Goal: Task Accomplishment & Management: Manage account settings

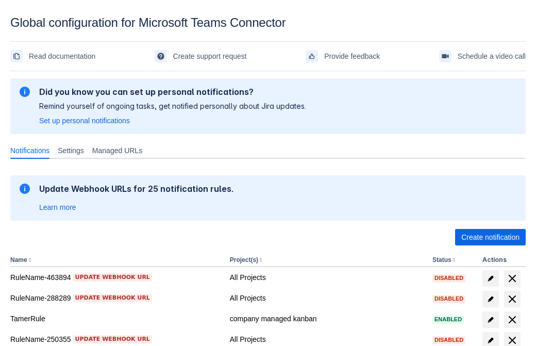
click at [490, 237] on span "Create notification" at bounding box center [491, 237] width 58 height 17
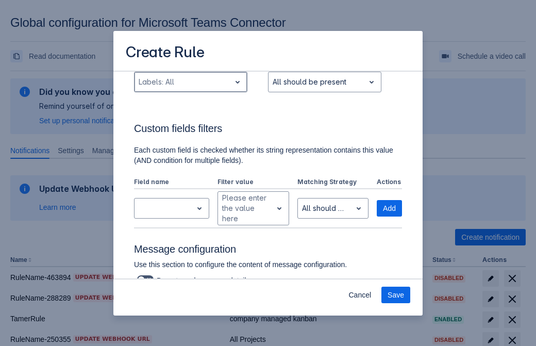
click at [190, 82] on div "Scrollable content" at bounding box center [183, 82] width 88 height 12
type input "722062_label"
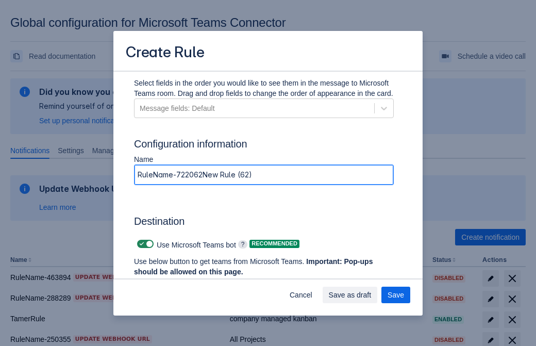
type input "RuleName-722062New Rule (62)"
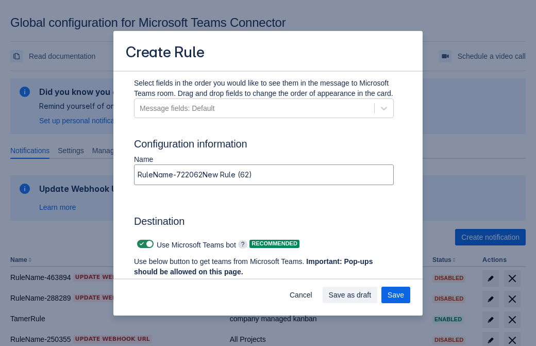
click at [140, 244] on span "Scrollable content" at bounding box center [142, 244] width 8 height 8
click at [140, 244] on input "Scrollable content" at bounding box center [140, 244] width 7 height 7
checkbox input "false"
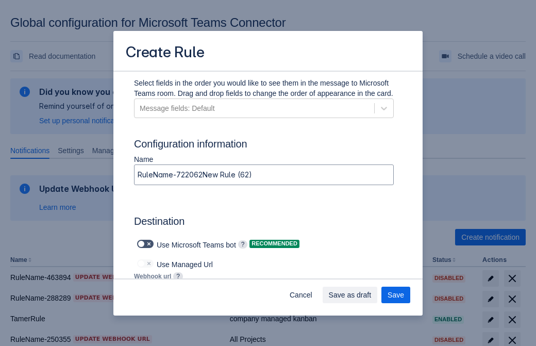
type input "[URL][DOMAIN_NAME][DATE]"
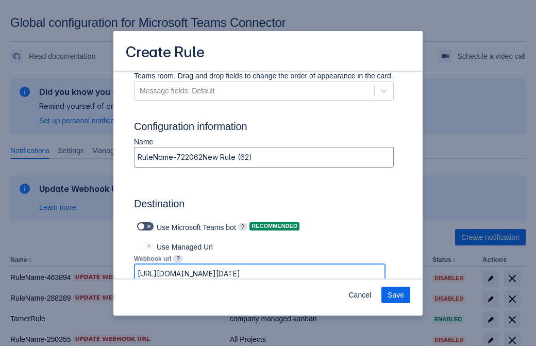
click at [396, 295] on span "Save" at bounding box center [396, 295] width 17 height 17
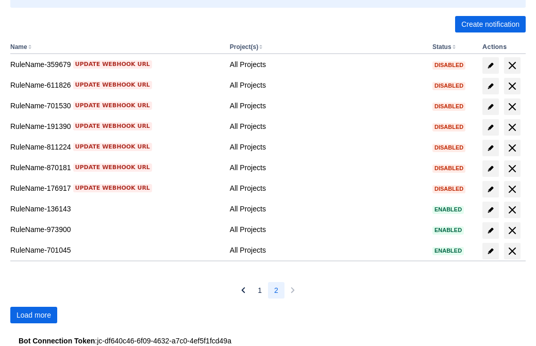
click at [34, 315] on span "Load more" at bounding box center [34, 315] width 35 height 17
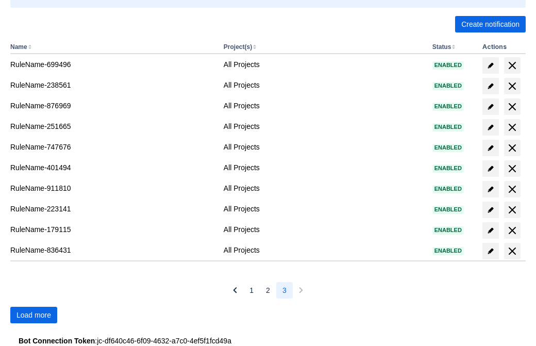
click at [34, 315] on span "Load more" at bounding box center [34, 315] width 35 height 17
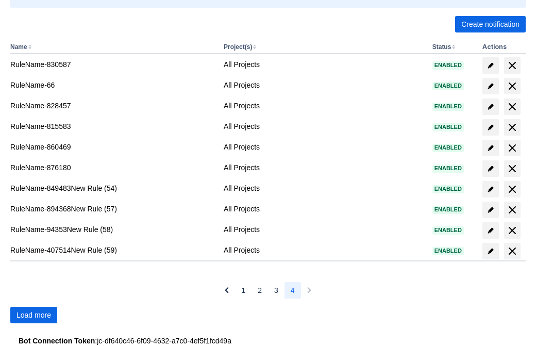
click at [34, 315] on span "Load more" at bounding box center [34, 315] width 35 height 17
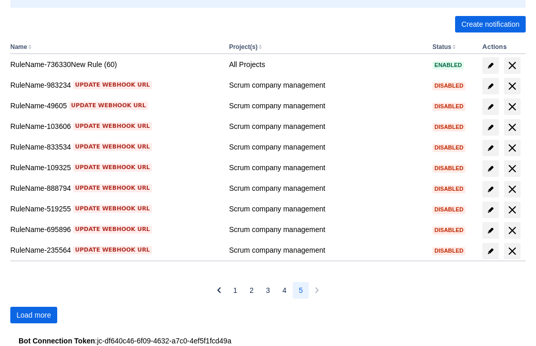
click at [34, 315] on span "Load more" at bounding box center [34, 315] width 35 height 17
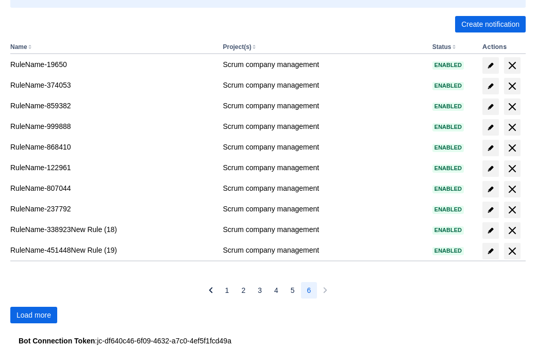
click at [34, 315] on span "Load more" at bounding box center [34, 315] width 35 height 17
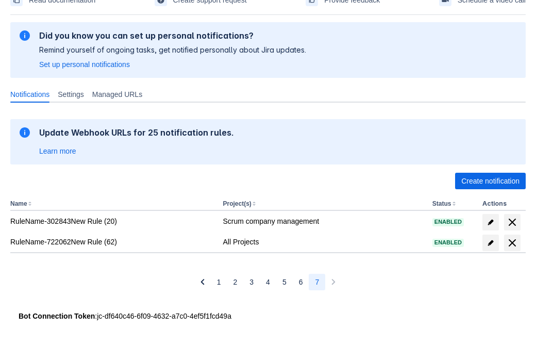
scroll to position [56, 0]
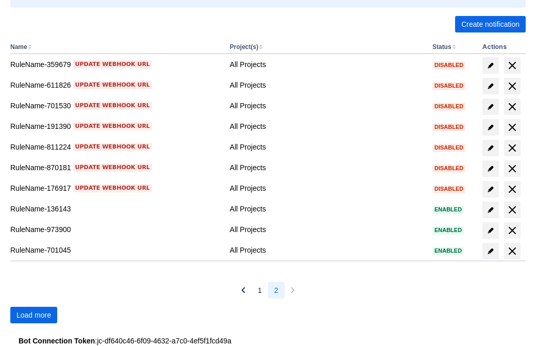
click at [34, 315] on span "Load more" at bounding box center [34, 315] width 35 height 17
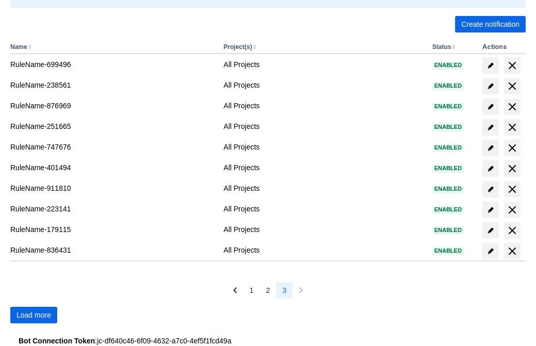
click at [34, 315] on span "Load more" at bounding box center [34, 315] width 35 height 17
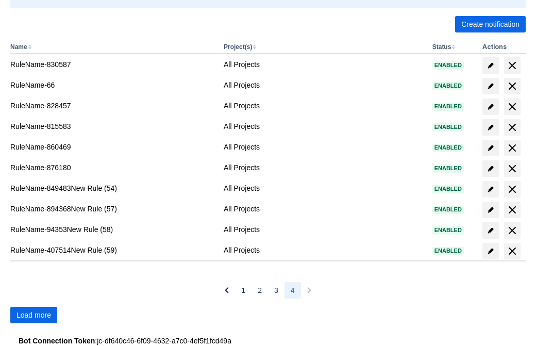
click at [34, 315] on span "Load more" at bounding box center [34, 315] width 35 height 17
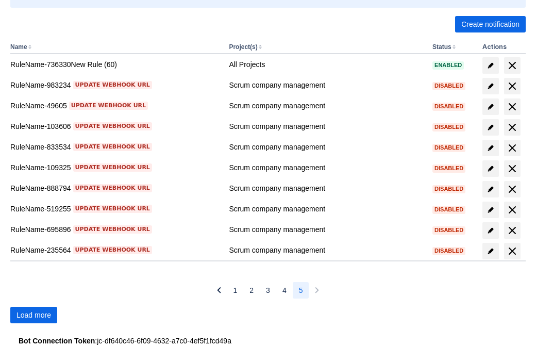
click at [34, 315] on span "Load more" at bounding box center [34, 315] width 35 height 17
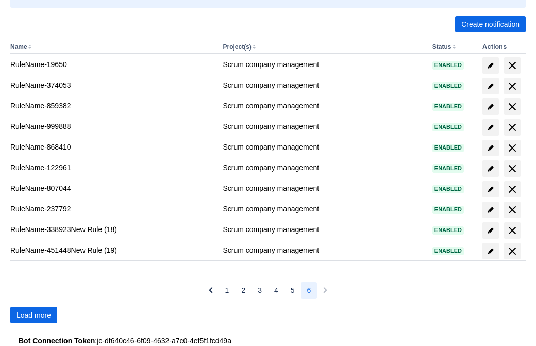
click at [34, 315] on span "Load more" at bounding box center [34, 315] width 35 height 17
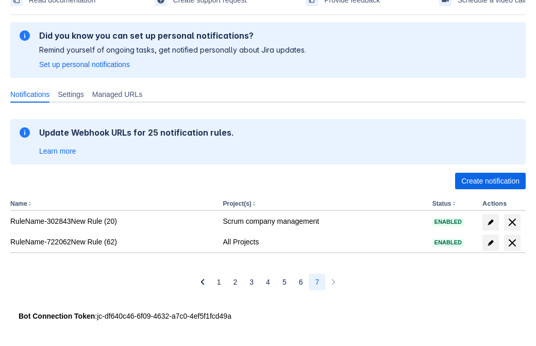
scroll to position [56, 0]
click at [512, 243] on span "delete" at bounding box center [512, 243] width 12 height 12
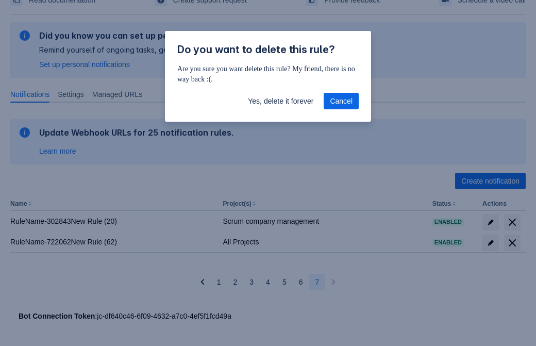
click at [281, 101] on span "Yes, delete it forever" at bounding box center [280, 101] width 65 height 17
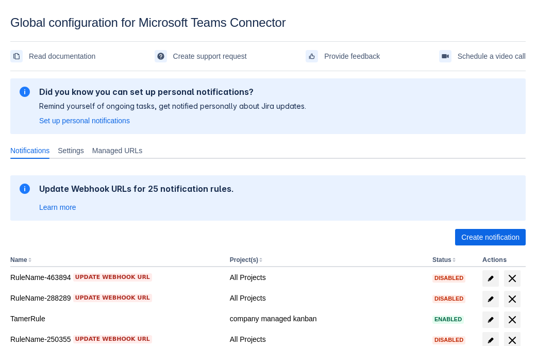
click at [490, 237] on span "Create notification" at bounding box center [491, 237] width 58 height 17
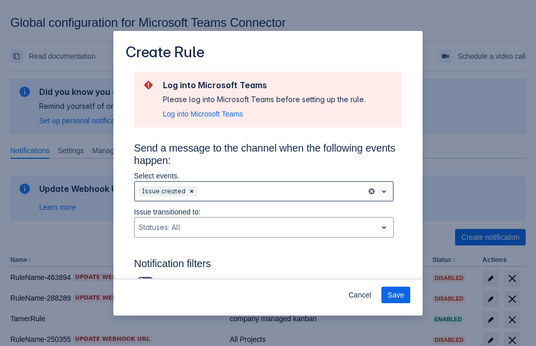
click at [264, 191] on div "Scrollable content" at bounding box center [280, 191] width 163 height 12
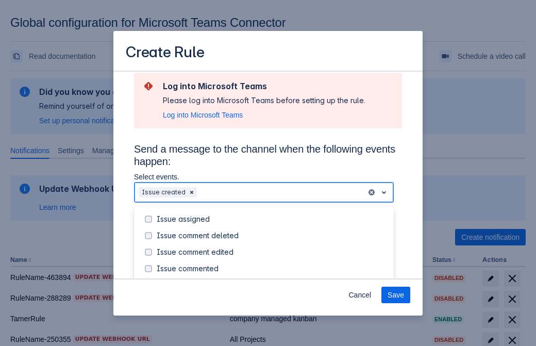
scroll to position [111, 0]
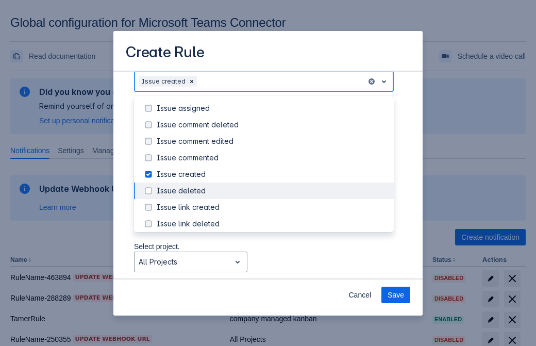
click at [272, 174] on div "Issue created" at bounding box center [272, 174] width 231 height 10
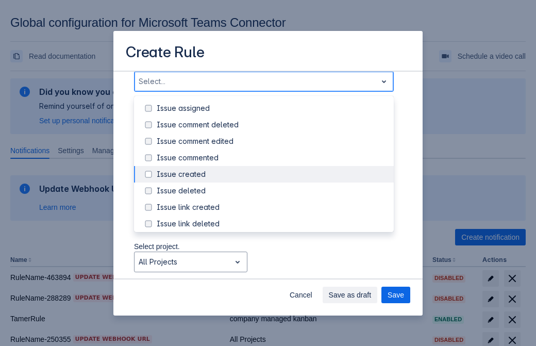
click at [272, 268] on div "Issue updated" at bounding box center [272, 273] width 231 height 10
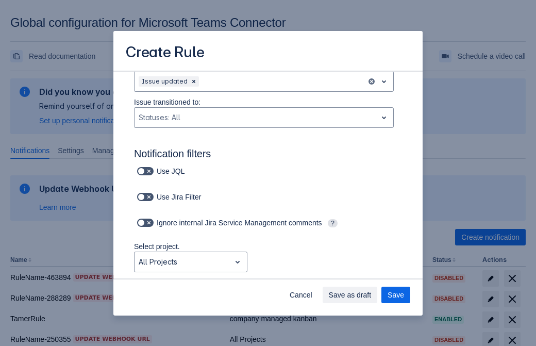
type input "99843_label"
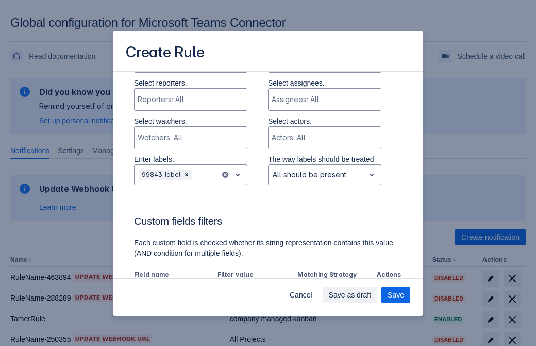
scroll to position [676, 0]
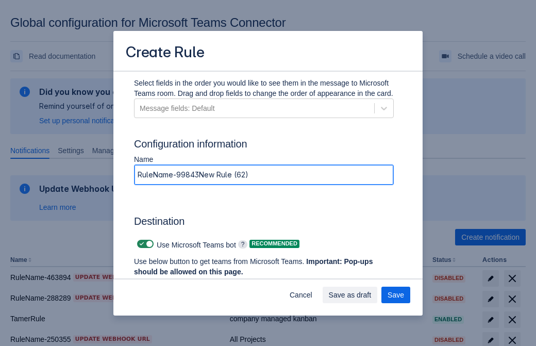
type input "RuleName-99843New Rule (62)"
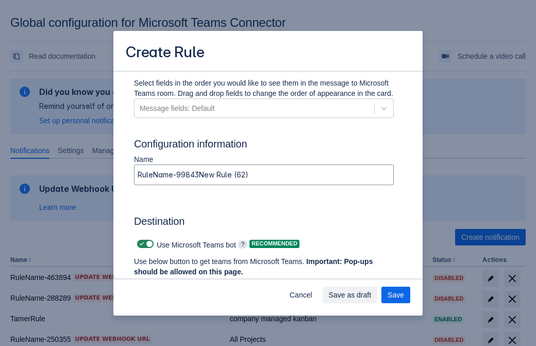
click at [140, 244] on span "Scrollable content" at bounding box center [142, 244] width 8 height 8
click at [140, 244] on input "Scrollable content" at bounding box center [140, 244] width 7 height 7
checkbox input "false"
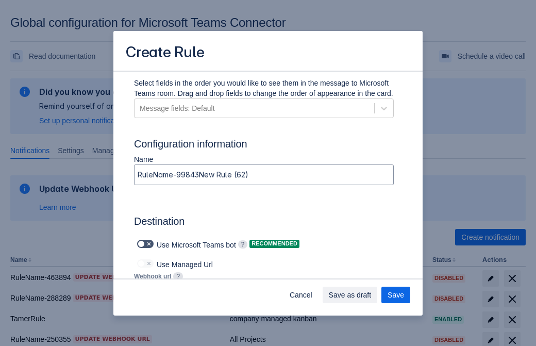
type input "https://prod-112.westeurope.logic.azure.com:443/workflows/bae959254738451b85002…"
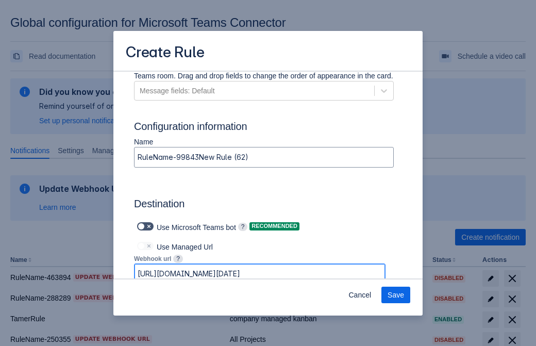
click at [396, 295] on span "Save" at bounding box center [396, 295] width 17 height 17
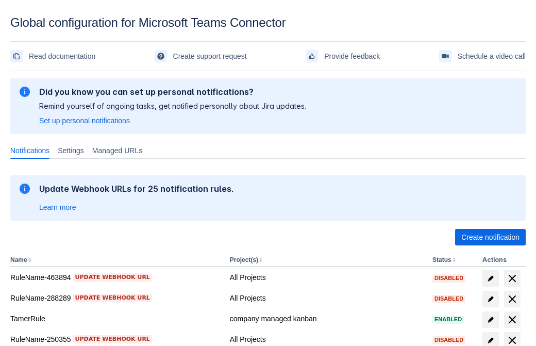
scroll to position [213, 0]
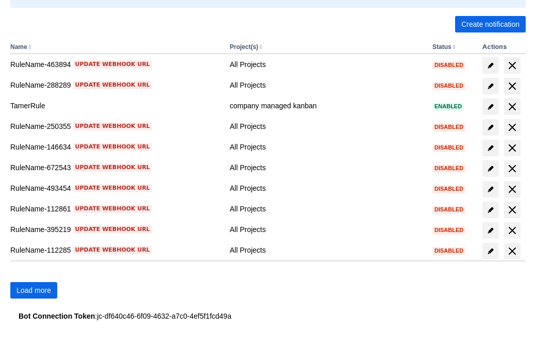
click at [34, 290] on span "Load more" at bounding box center [34, 290] width 35 height 17
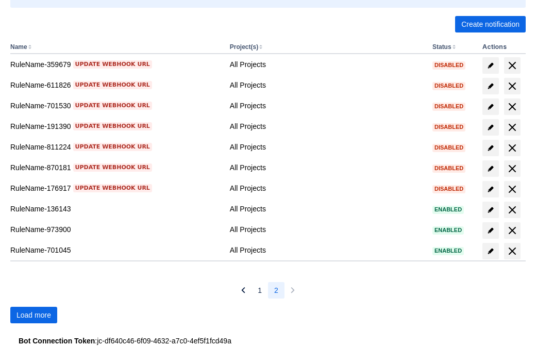
click at [34, 315] on span "Load more" at bounding box center [34, 315] width 35 height 17
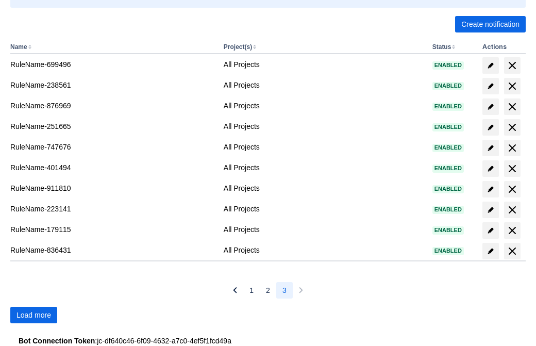
click at [34, 315] on span "Load more" at bounding box center [34, 315] width 35 height 17
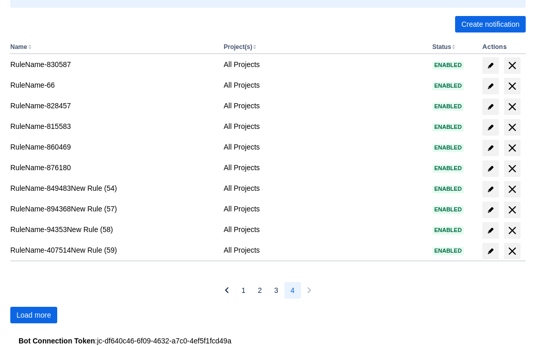
click at [34, 315] on span "Load more" at bounding box center [34, 315] width 35 height 17
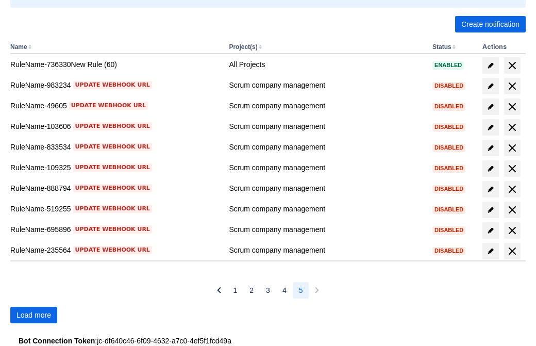
click at [34, 315] on span "Load more" at bounding box center [34, 315] width 35 height 17
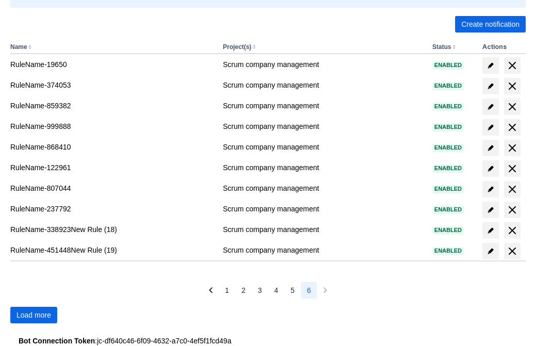
click at [34, 315] on span "Load more" at bounding box center [34, 315] width 35 height 17
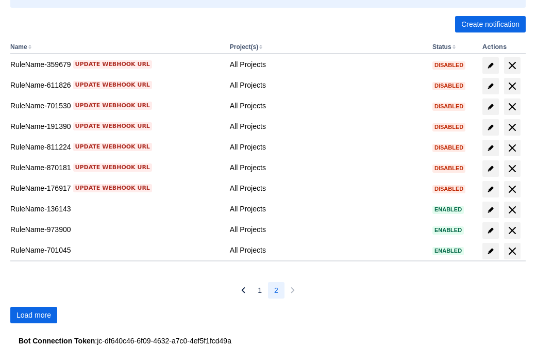
click at [34, 315] on span "Load more" at bounding box center [34, 315] width 35 height 17
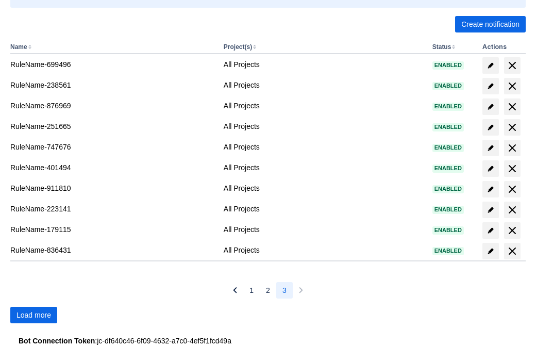
click at [34, 315] on span "Load more" at bounding box center [34, 315] width 35 height 17
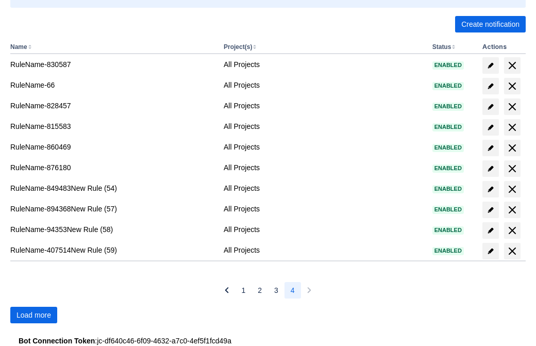
click at [34, 315] on span "Load more" at bounding box center [34, 315] width 35 height 17
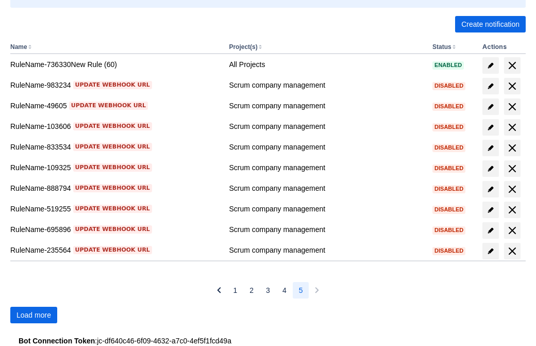
click at [34, 315] on span "Load more" at bounding box center [34, 315] width 35 height 17
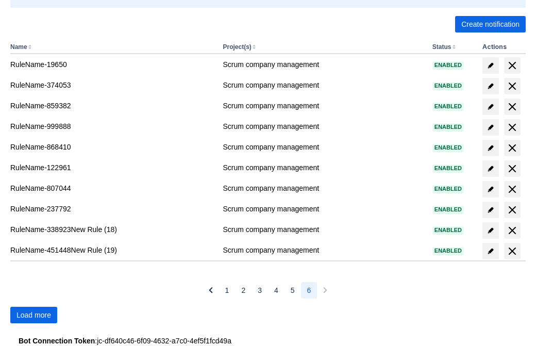
click at [34, 315] on span "Load more" at bounding box center [34, 315] width 35 height 17
